Goal: Use online tool/utility: Utilize a website feature to perform a specific function

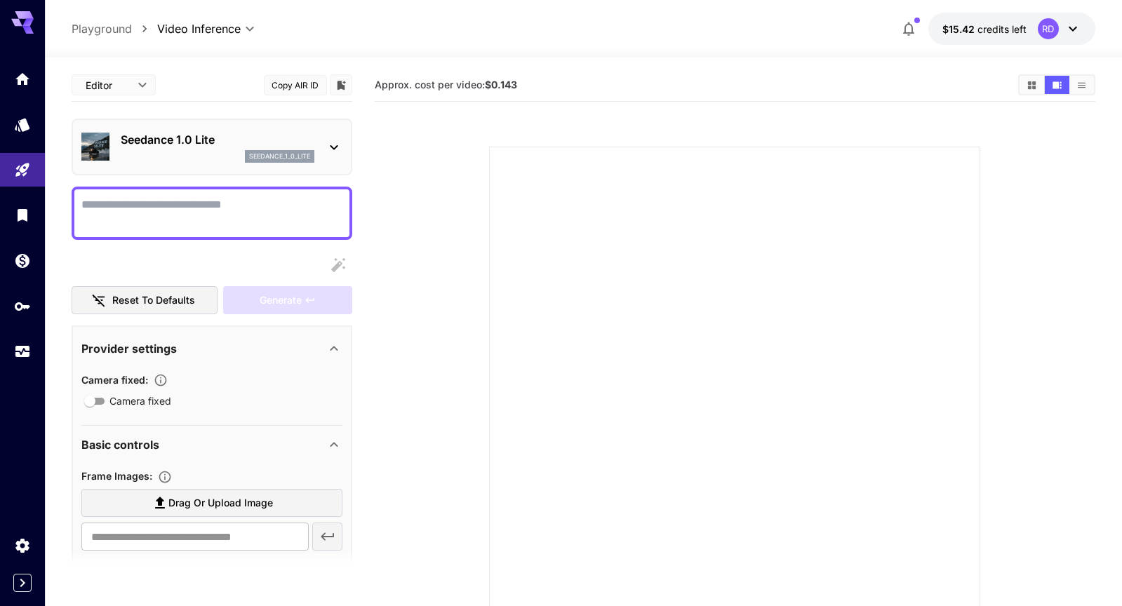
scroll to position [1038, 0]
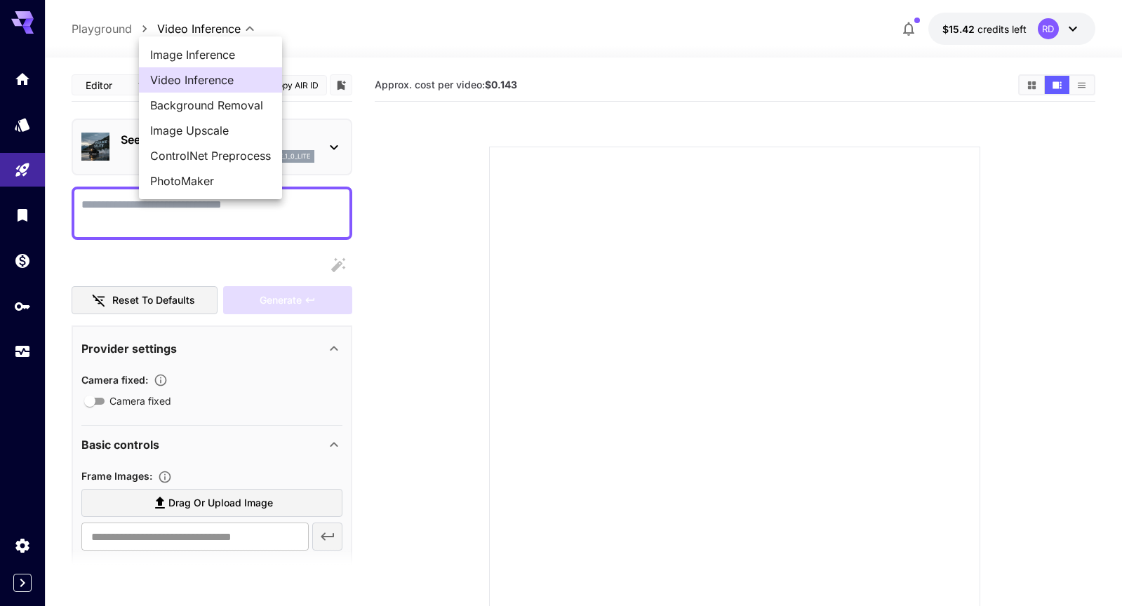
click at [229, 30] on body "**********" at bounding box center [561, 358] width 1122 height 717
click at [213, 76] on span "Video Inference" at bounding box center [210, 80] width 121 height 17
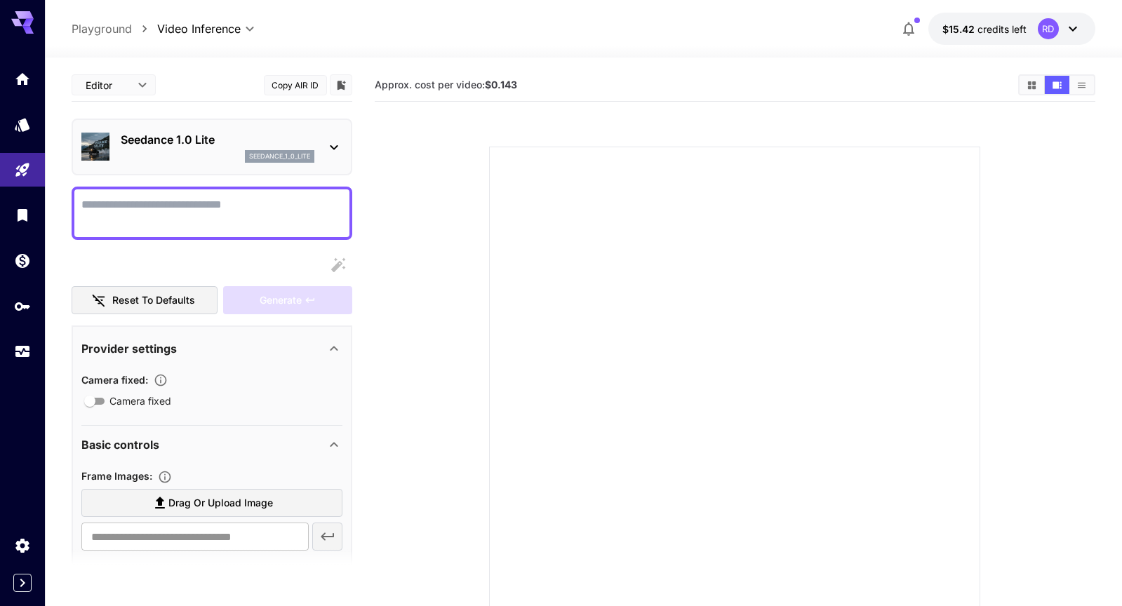
click at [337, 145] on icon at bounding box center [334, 147] width 8 height 5
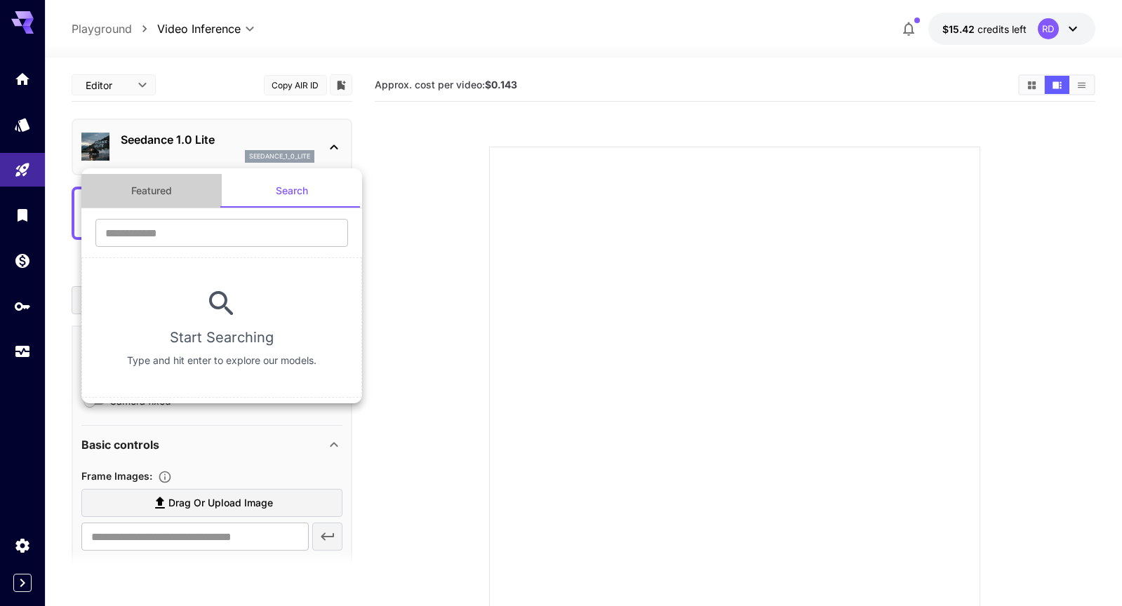
click at [152, 188] on button "Featured" at bounding box center [151, 191] width 140 height 34
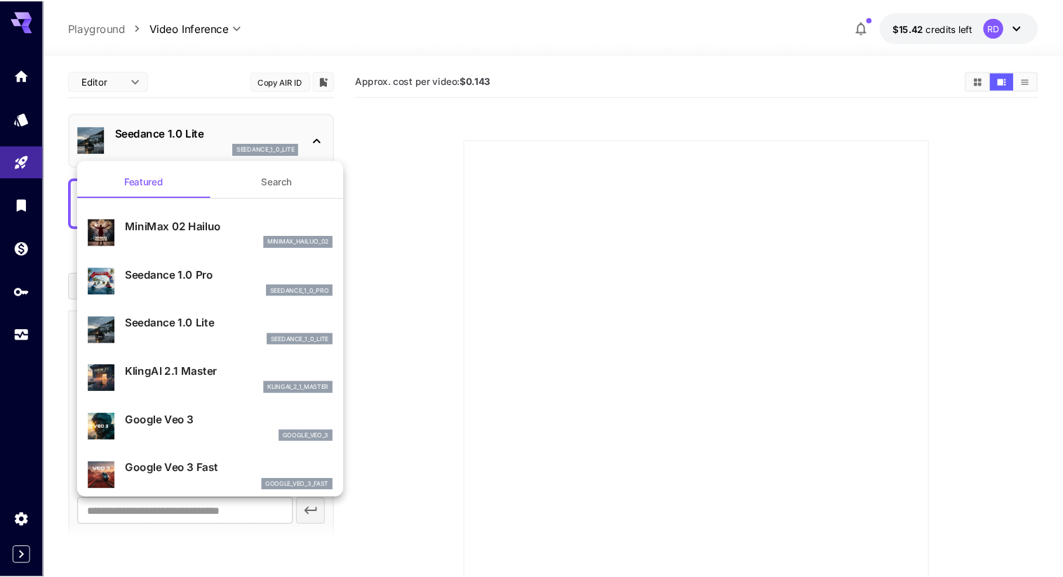
scroll to position [1039, 0]
